Goal: Information Seeking & Learning: Check status

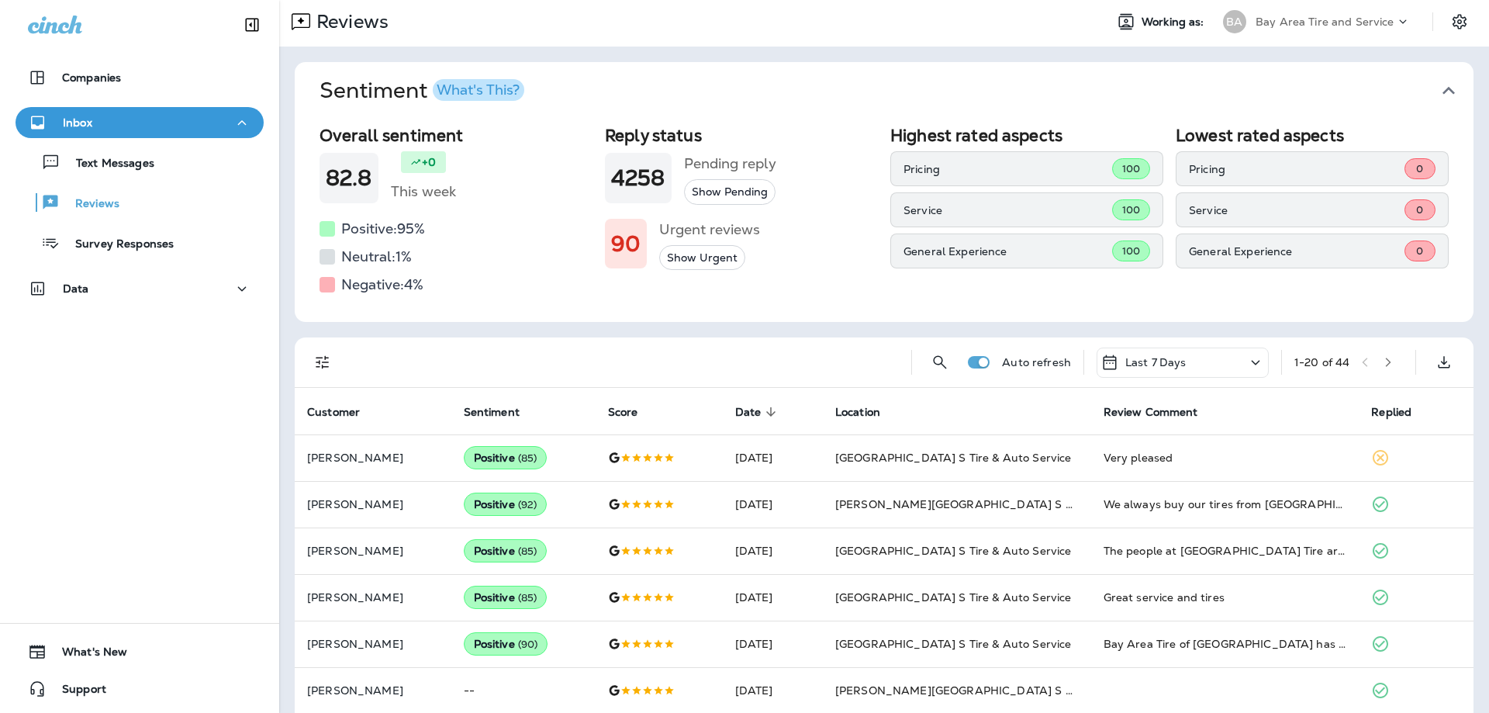
scroll to position [78, 0]
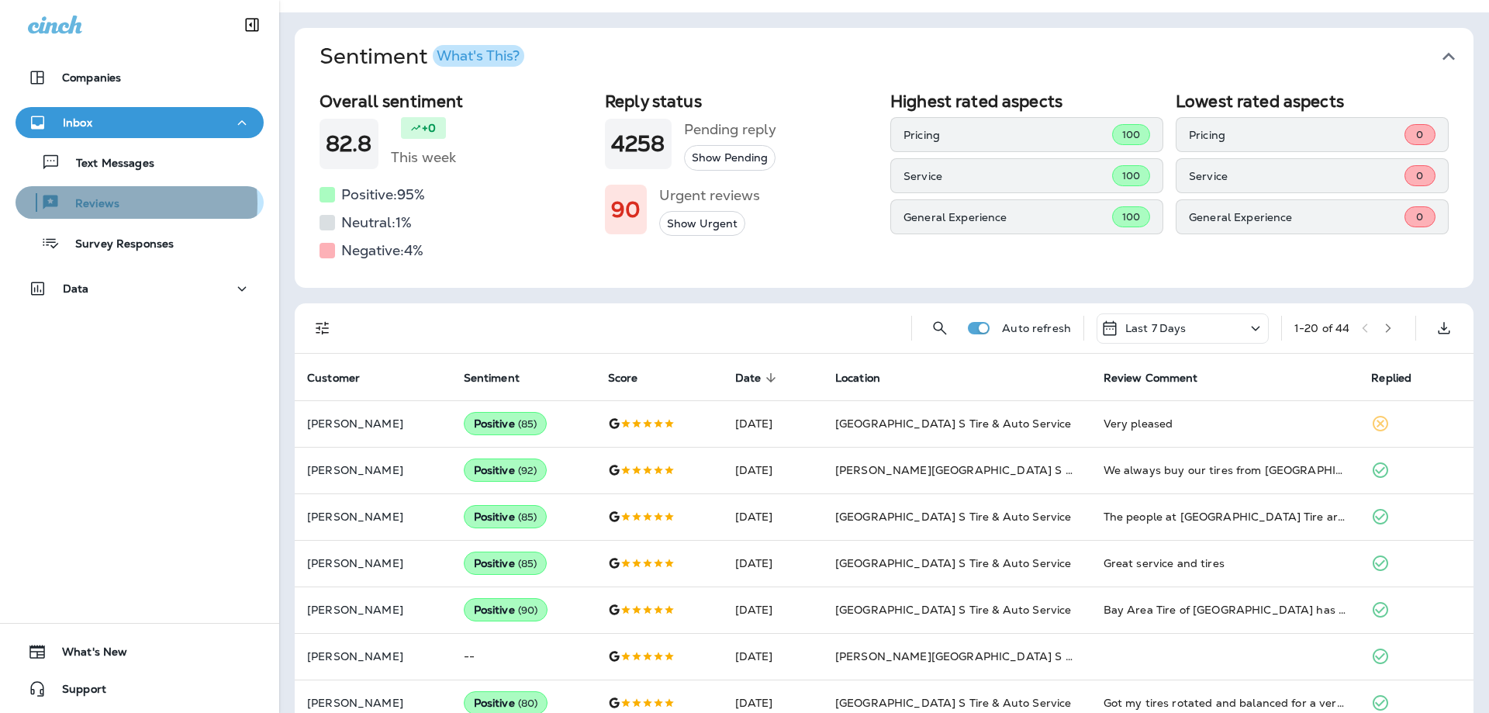
click at [99, 203] on p "Reviews" at bounding box center [90, 204] width 60 height 15
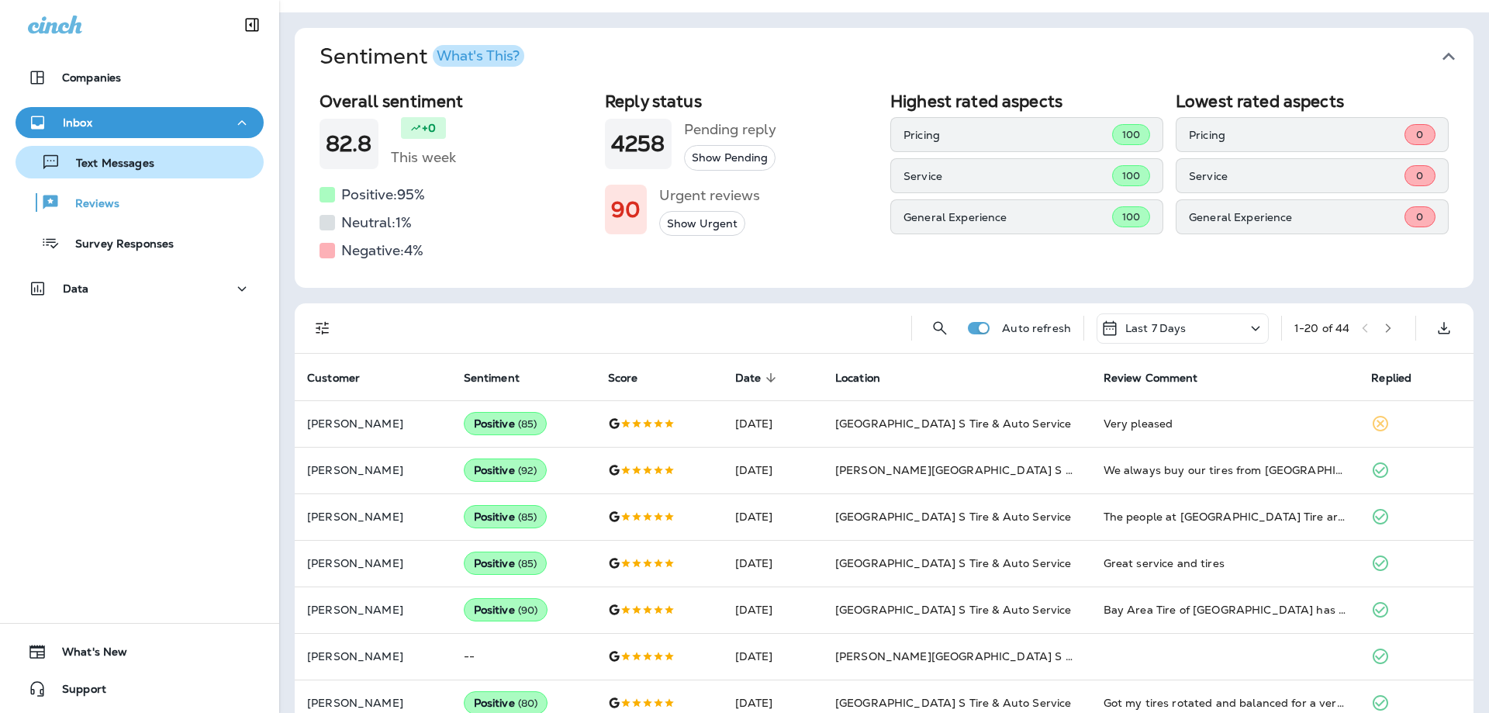
click at [104, 168] on p "Text Messages" at bounding box center [107, 164] width 94 height 15
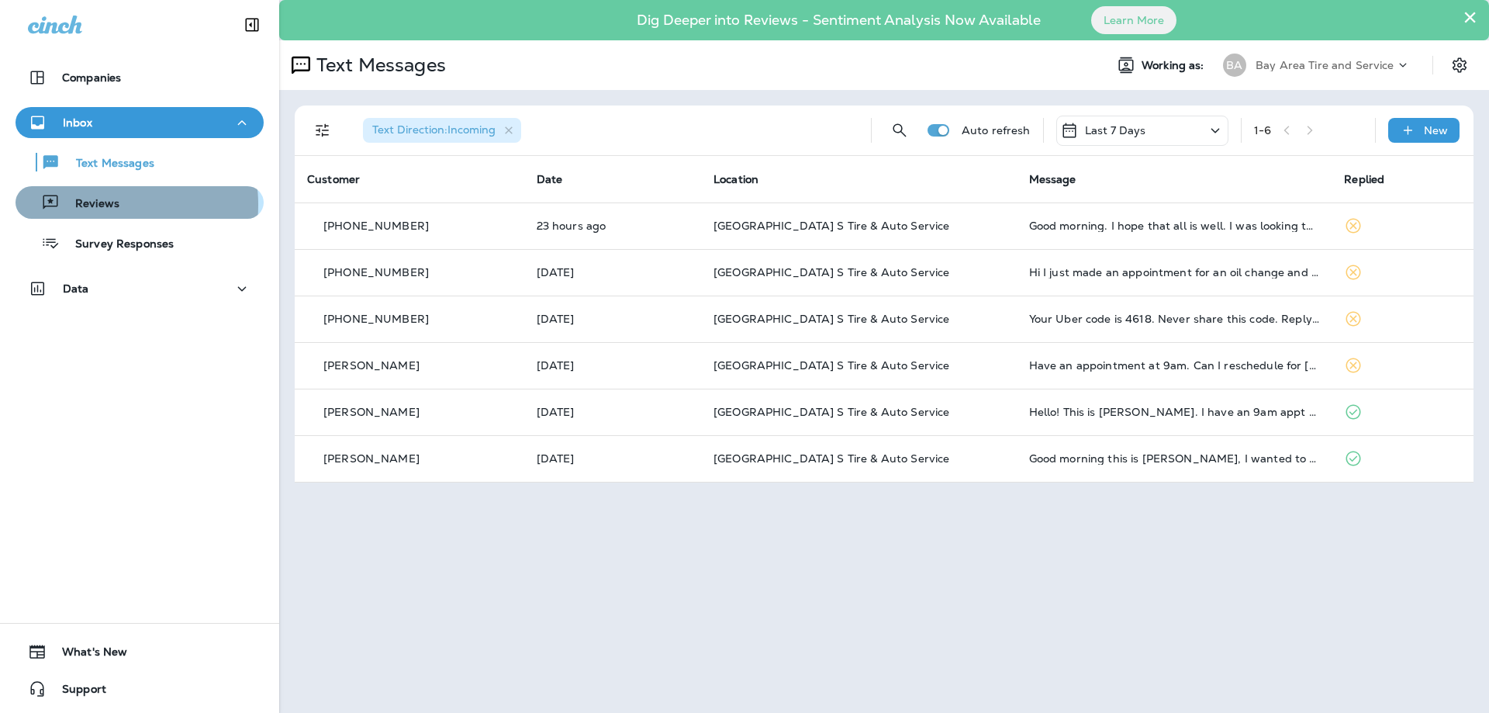
click at [106, 205] on p "Reviews" at bounding box center [90, 204] width 60 height 15
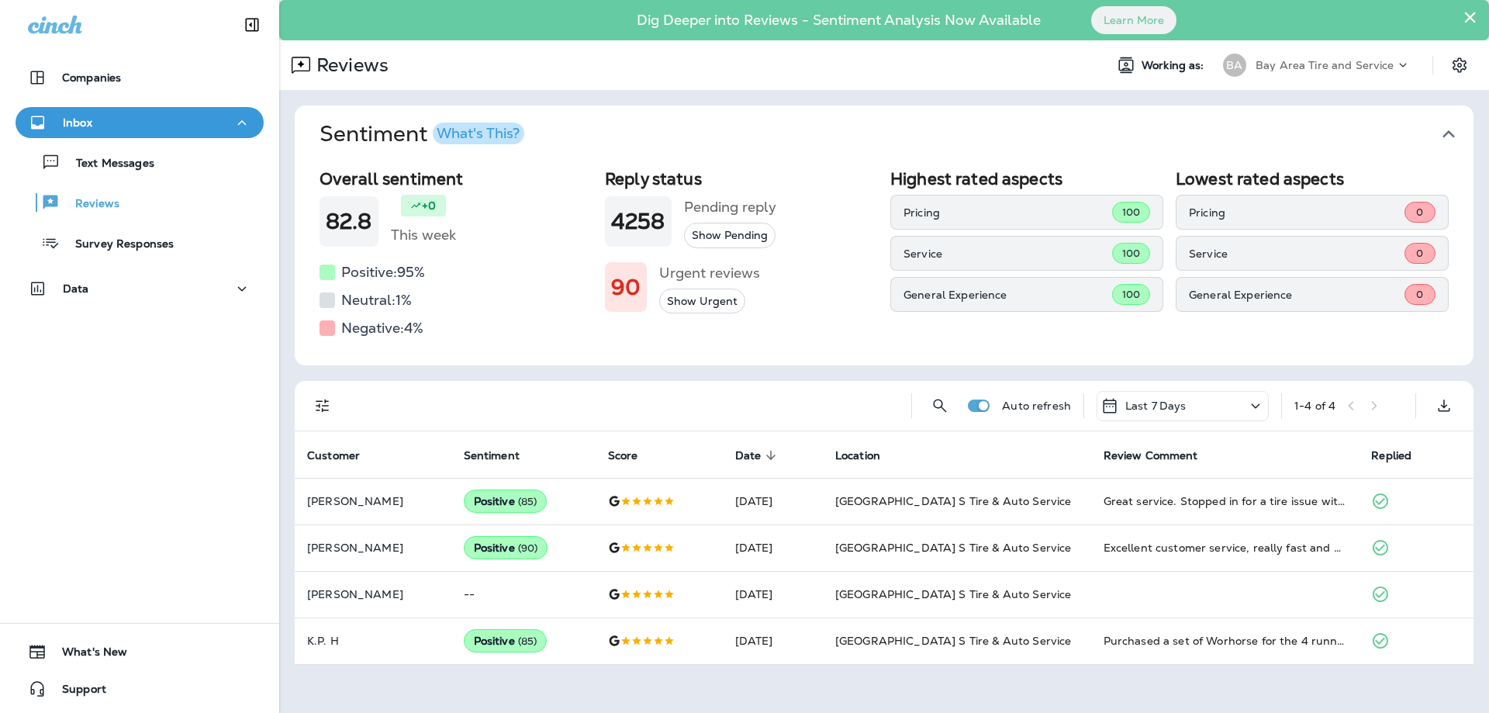
click at [1452, 136] on icon "button" at bounding box center [1448, 134] width 12 height 8
